Goal: Find specific page/section: Find specific page/section

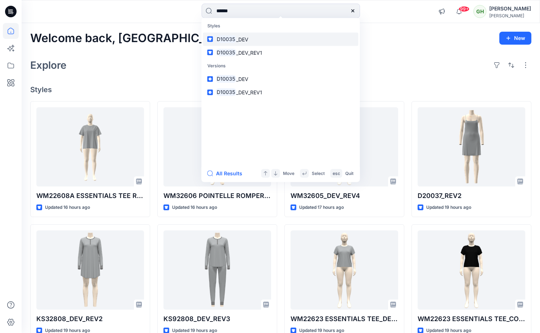
type input "******"
click at [244, 40] on span "_DEV" at bounding box center [242, 39] width 12 height 6
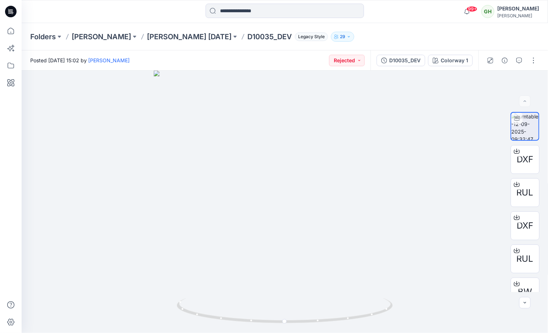
click at [15, 13] on icon at bounding box center [11, 12] width 12 height 12
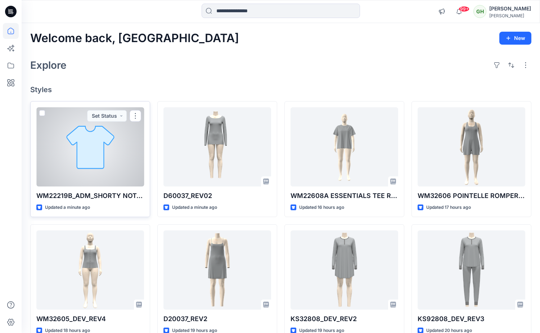
click at [101, 177] on div at bounding box center [90, 146] width 108 height 79
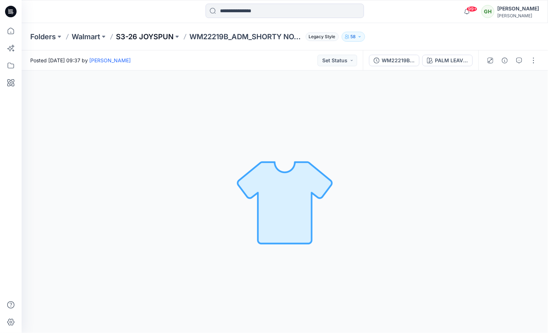
click at [151, 39] on p "S3-26 JOYSPUN" at bounding box center [145, 37] width 58 height 10
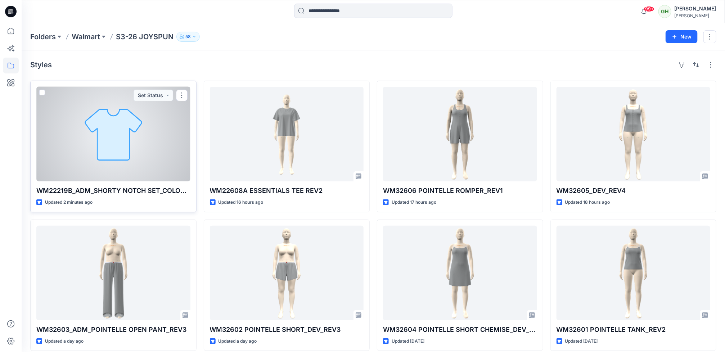
click at [118, 147] on div at bounding box center [113, 134] width 154 height 95
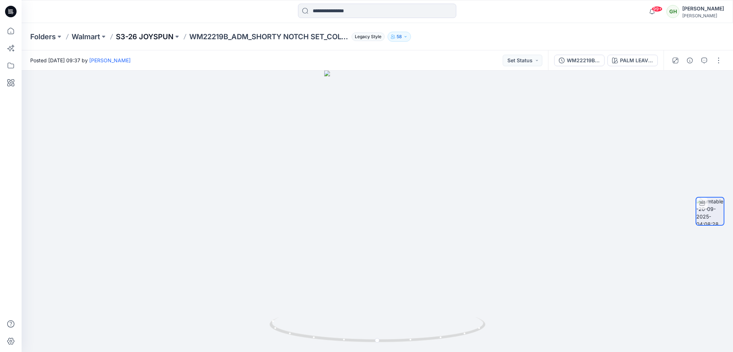
click at [127, 38] on p "S3-26 JOYSPUN" at bounding box center [145, 37] width 58 height 10
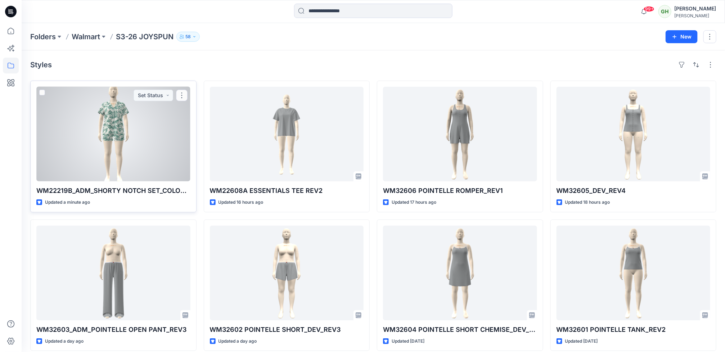
click at [144, 171] on div at bounding box center [113, 134] width 154 height 95
